Goal: Task Accomplishment & Management: Complete application form

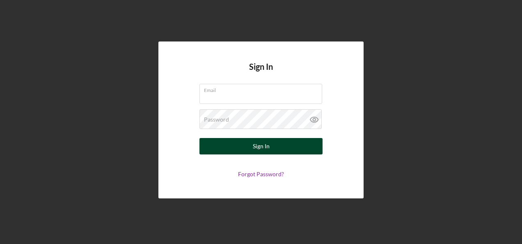
type input "[DOMAIN_NAME][EMAIL_ADDRESS][DOMAIN_NAME]"
click at [280, 151] on button "Sign In" at bounding box center [260, 146] width 123 height 16
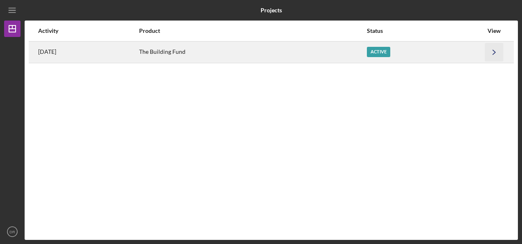
click at [492, 53] on icon "Icon/Navigate" at bounding box center [494, 52] width 18 height 18
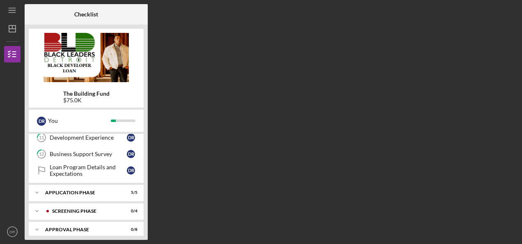
scroll to position [204, 0]
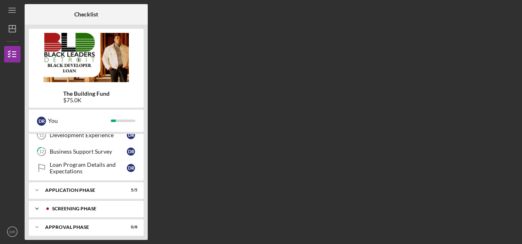
click at [100, 206] on div "Screening Phase" at bounding box center [92, 208] width 81 height 5
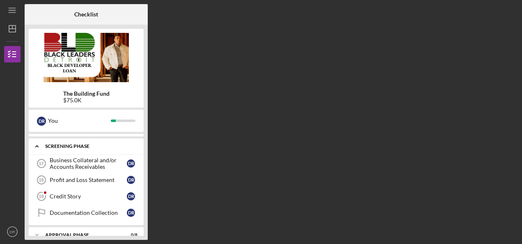
scroll to position [267, 0]
click at [118, 158] on div "Business Collateral and/or Accounts Receivables" at bounding box center [88, 163] width 77 height 13
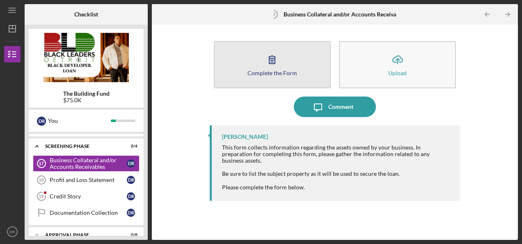
click at [274, 72] on div "Complete the Form" at bounding box center [272, 73] width 50 height 6
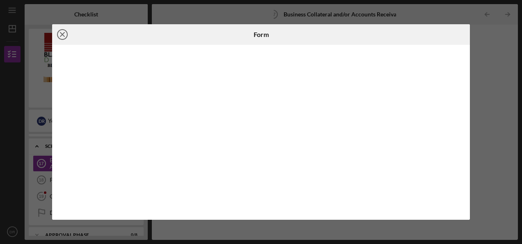
click at [65, 34] on icon "Icon/Close" at bounding box center [62, 34] width 21 height 21
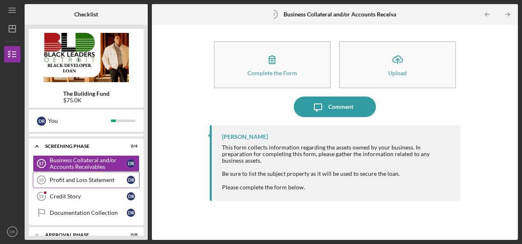
drag, startPoint x: 107, startPoint y: 191, endPoint x: 121, endPoint y: 178, distance: 19.2
click at [107, 193] on div "Credit Story" at bounding box center [88, 196] width 77 height 7
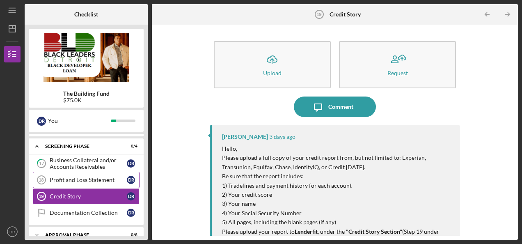
click at [106, 171] on link "Profit and Loss Statement 18 Profit and Loss Statement D R" at bounding box center [86, 179] width 107 height 16
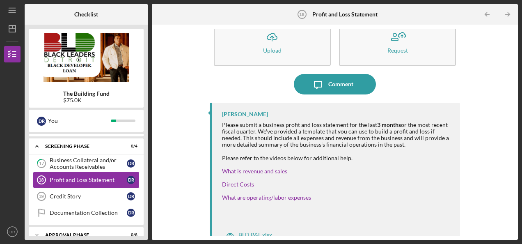
scroll to position [38, 0]
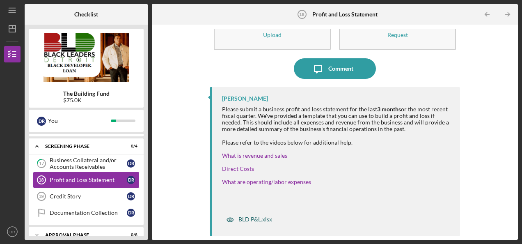
click at [245, 219] on div "BLD P&L.xlsx" at bounding box center [255, 219] width 34 height 7
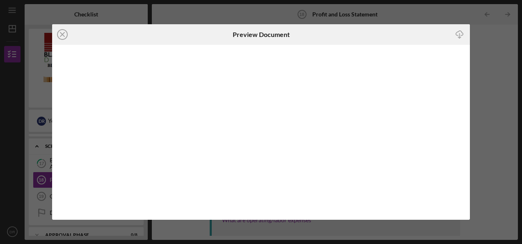
scroll to position [38, 0]
click at [62, 35] on icon "Icon/Close" at bounding box center [62, 34] width 21 height 21
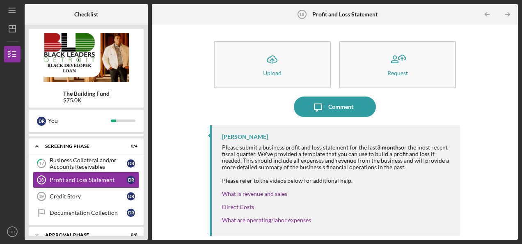
scroll to position [38, 0]
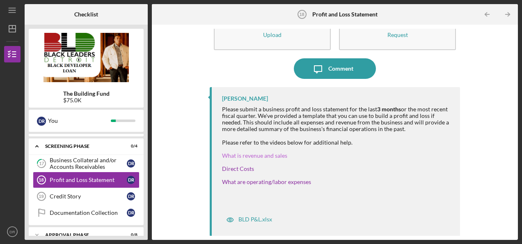
click at [258, 156] on link "What is revenue and sales" at bounding box center [254, 155] width 65 height 7
